Goal: Task Accomplishment & Management: Manage account settings

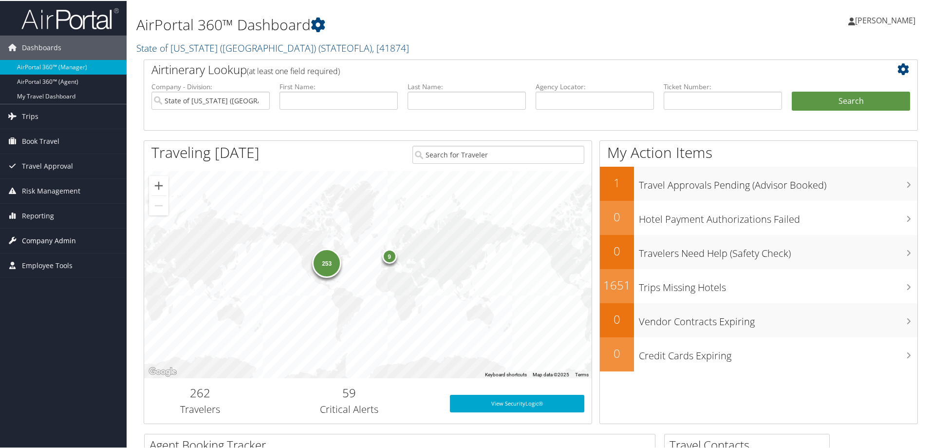
click at [68, 241] on span "Company Admin" at bounding box center [49, 239] width 54 height 24
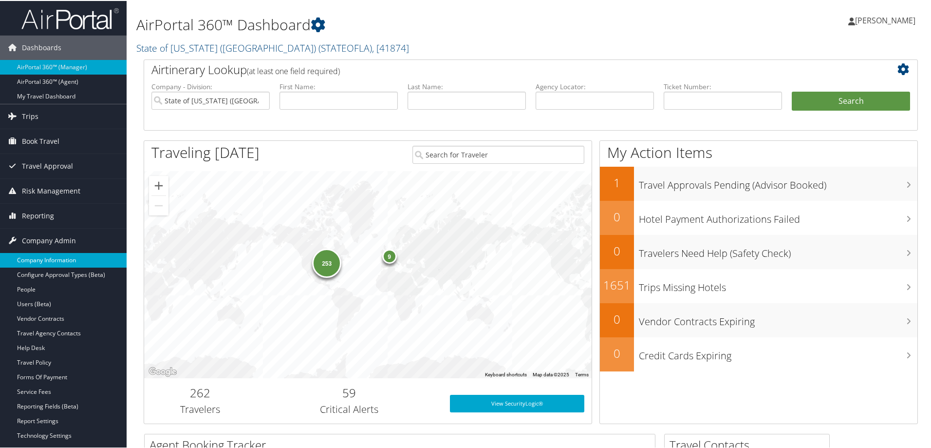
click at [63, 257] on link "Company Information" at bounding box center [63, 259] width 127 height 15
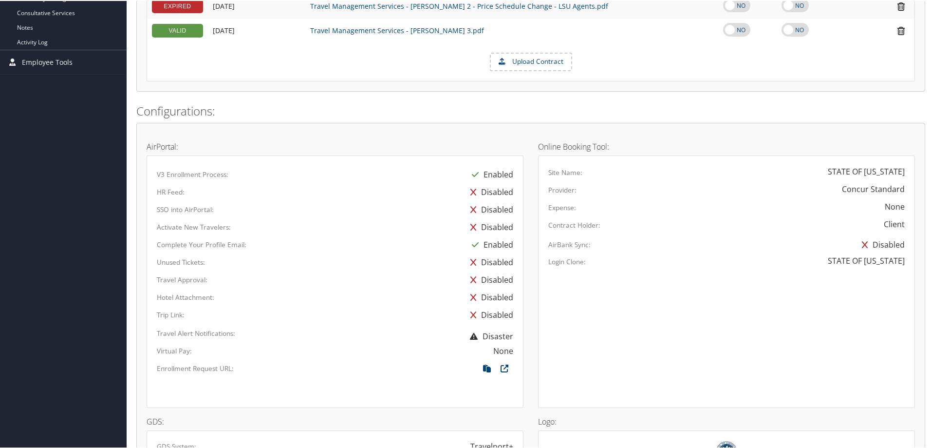
scroll to position [606, 0]
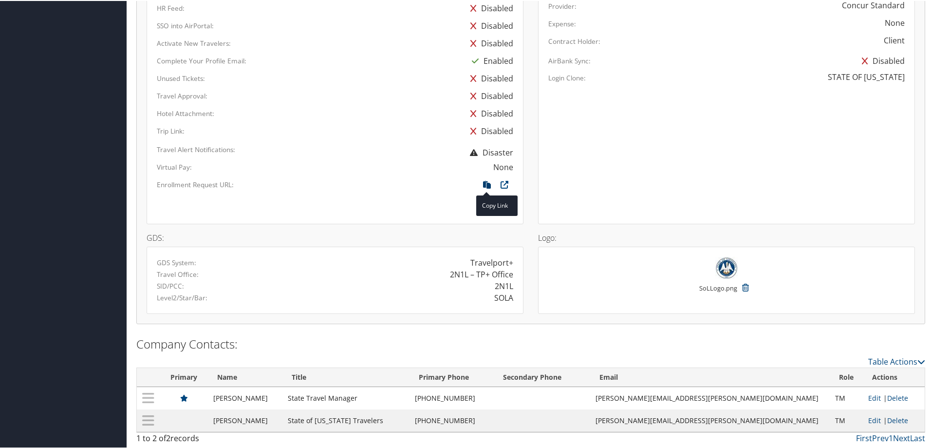
click at [486, 181] on icon at bounding box center [487, 186] width 18 height 13
